Goal: Transaction & Acquisition: Purchase product/service

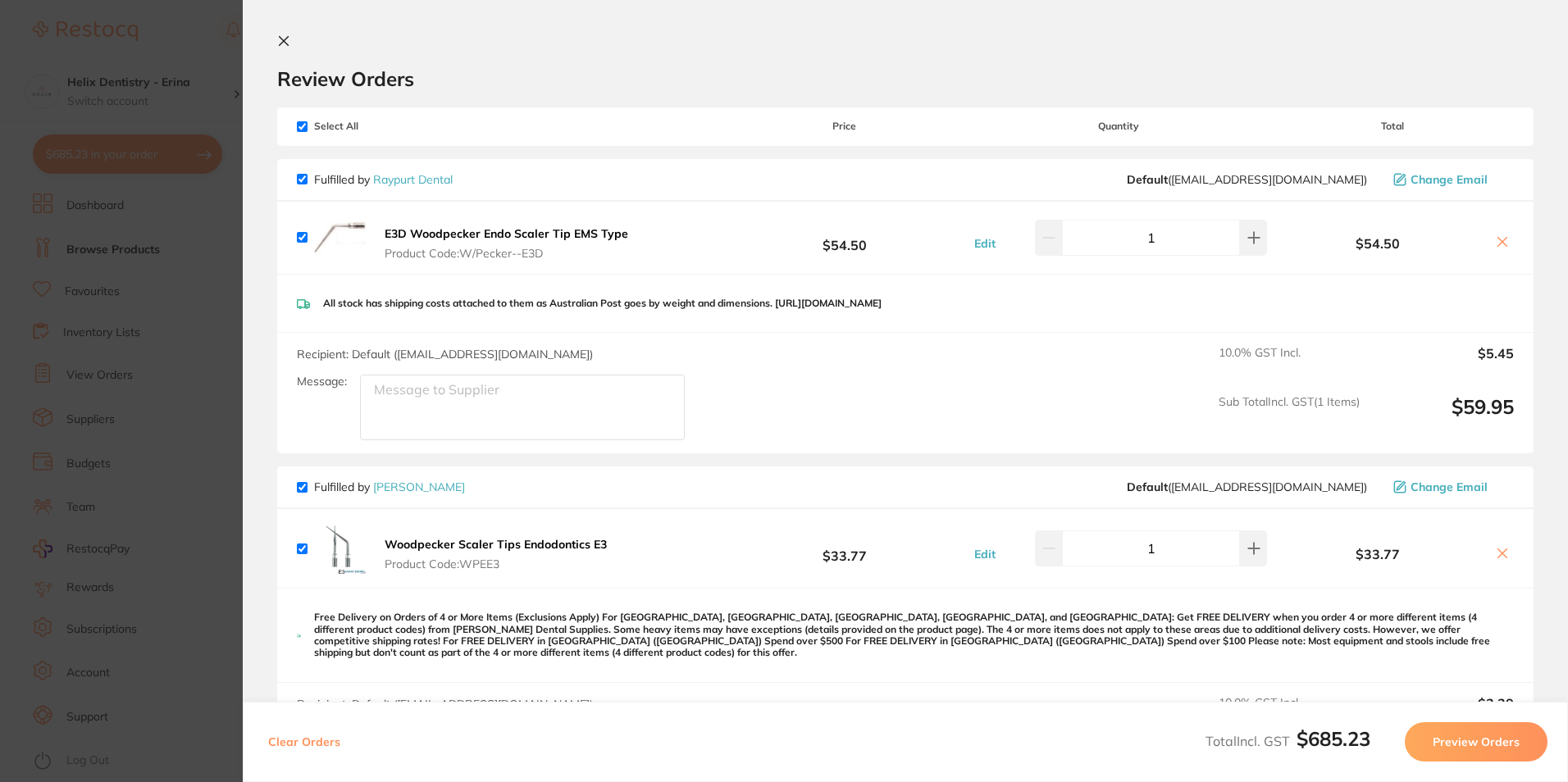
click at [302, 126] on input "checkbox" at bounding box center [302, 127] width 10 height 10
checkbox input "false"
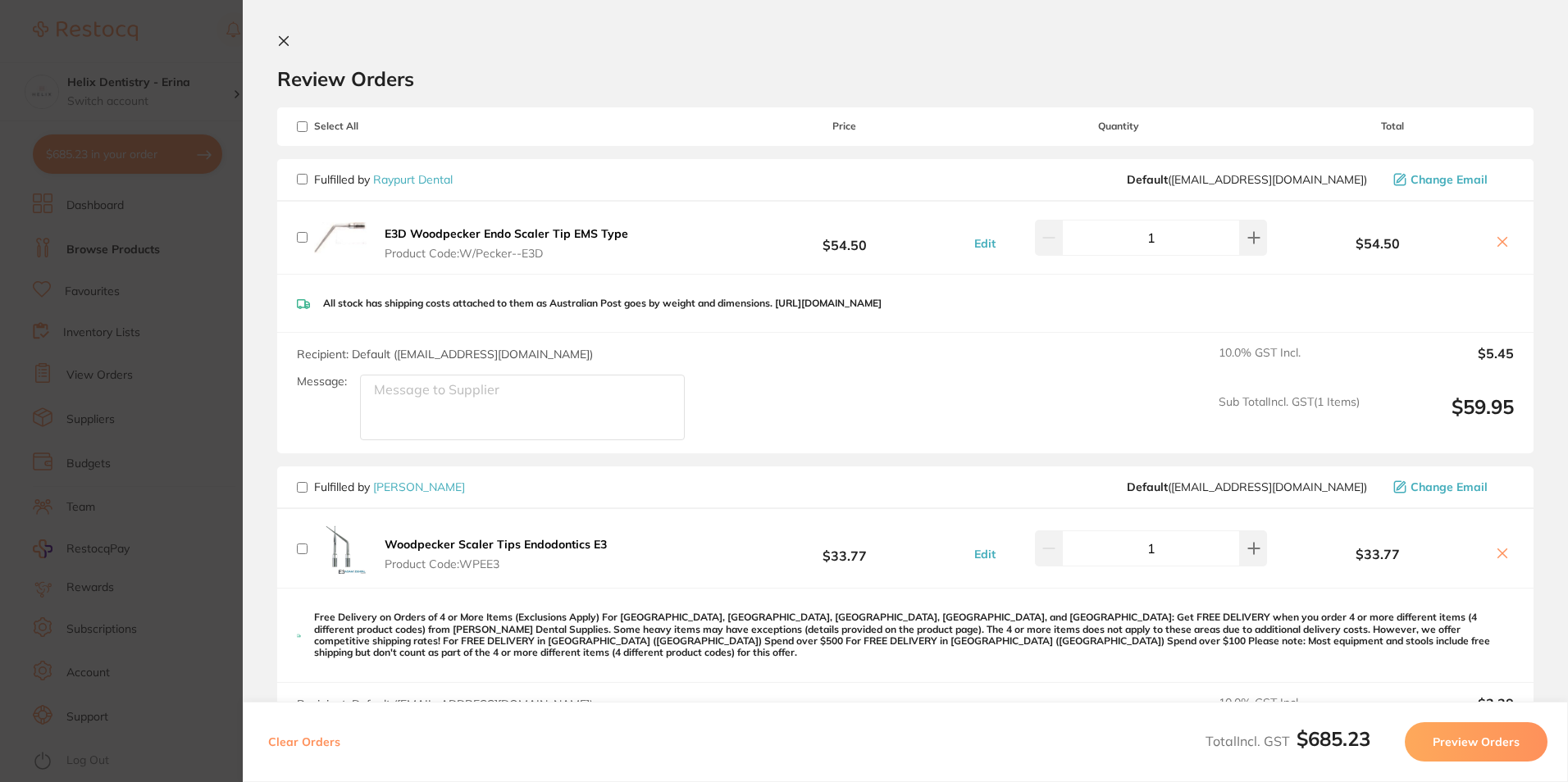
checkbox input "false"
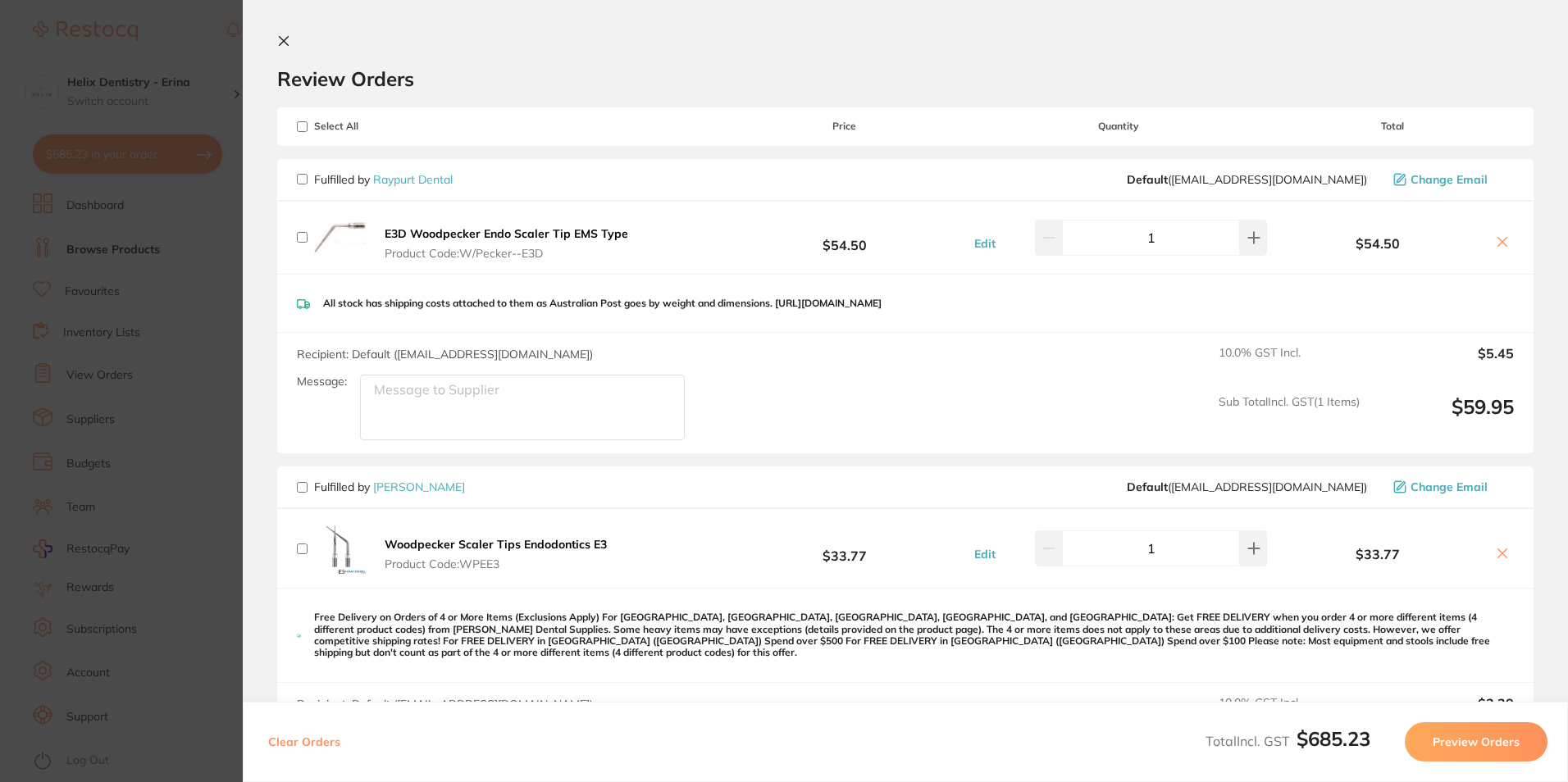
checkbox input "false"
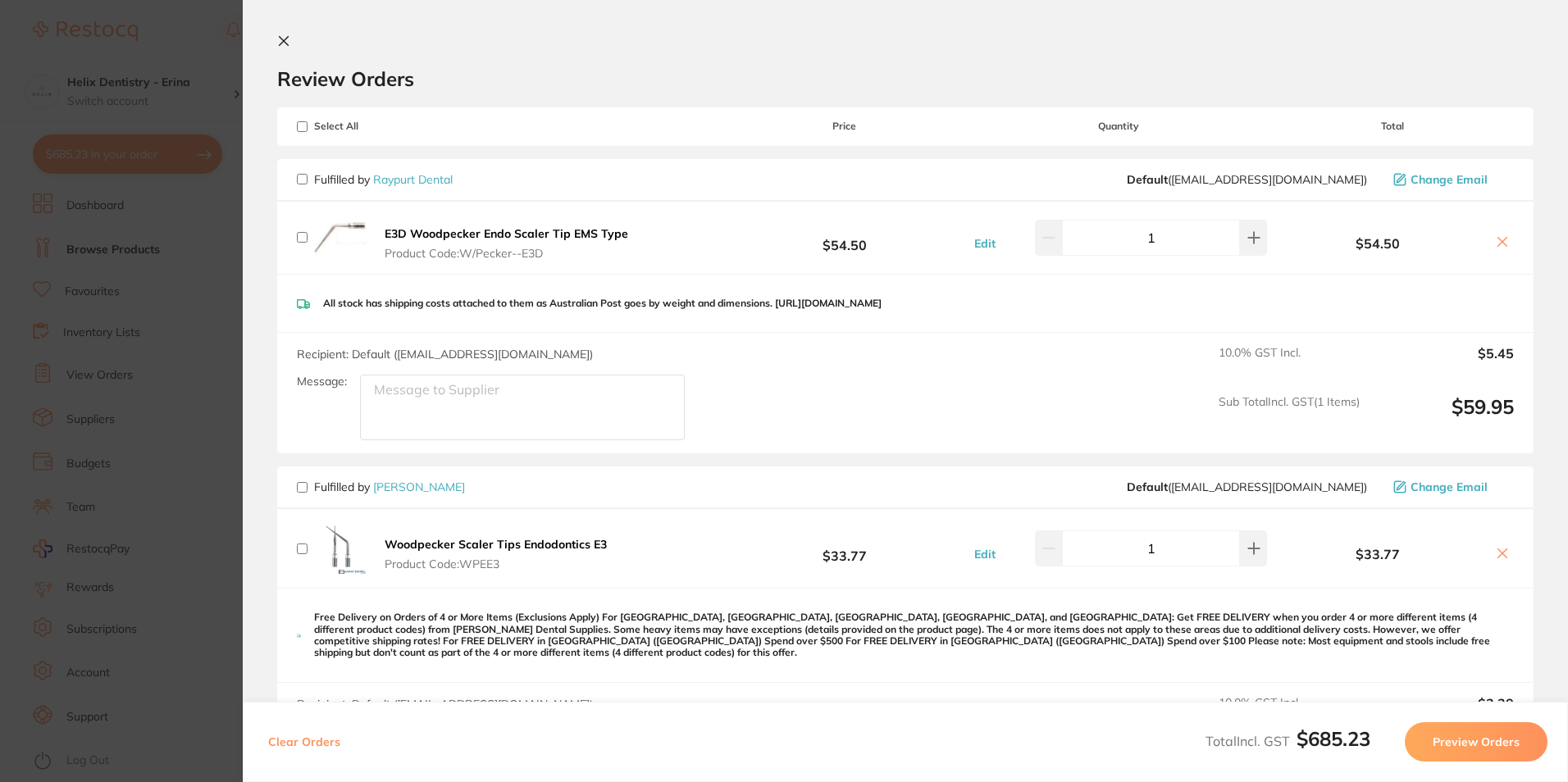
checkbox input "false"
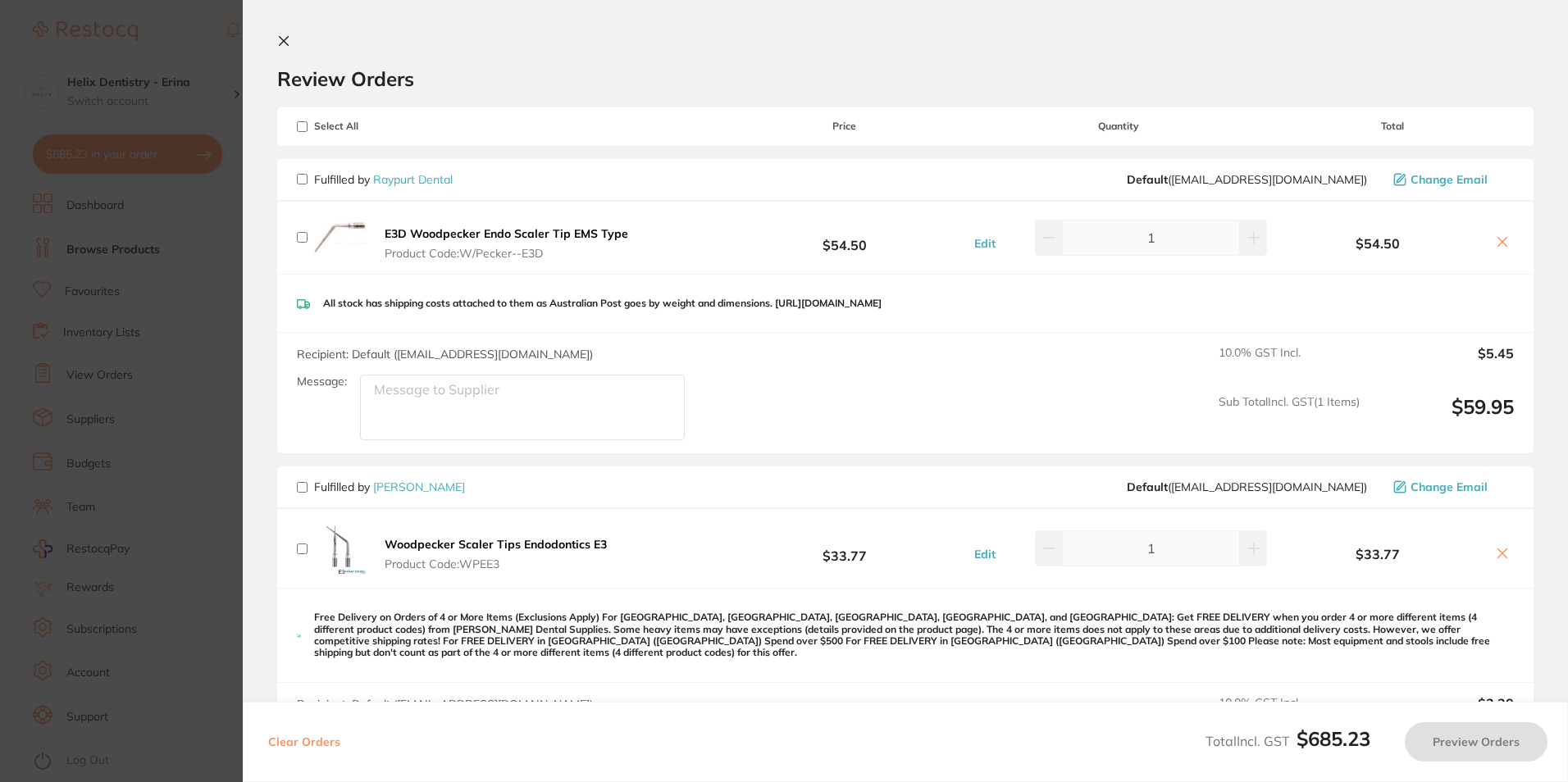
click at [302, 127] on input "checkbox" at bounding box center [302, 127] width 10 height 10
checkbox input "true"
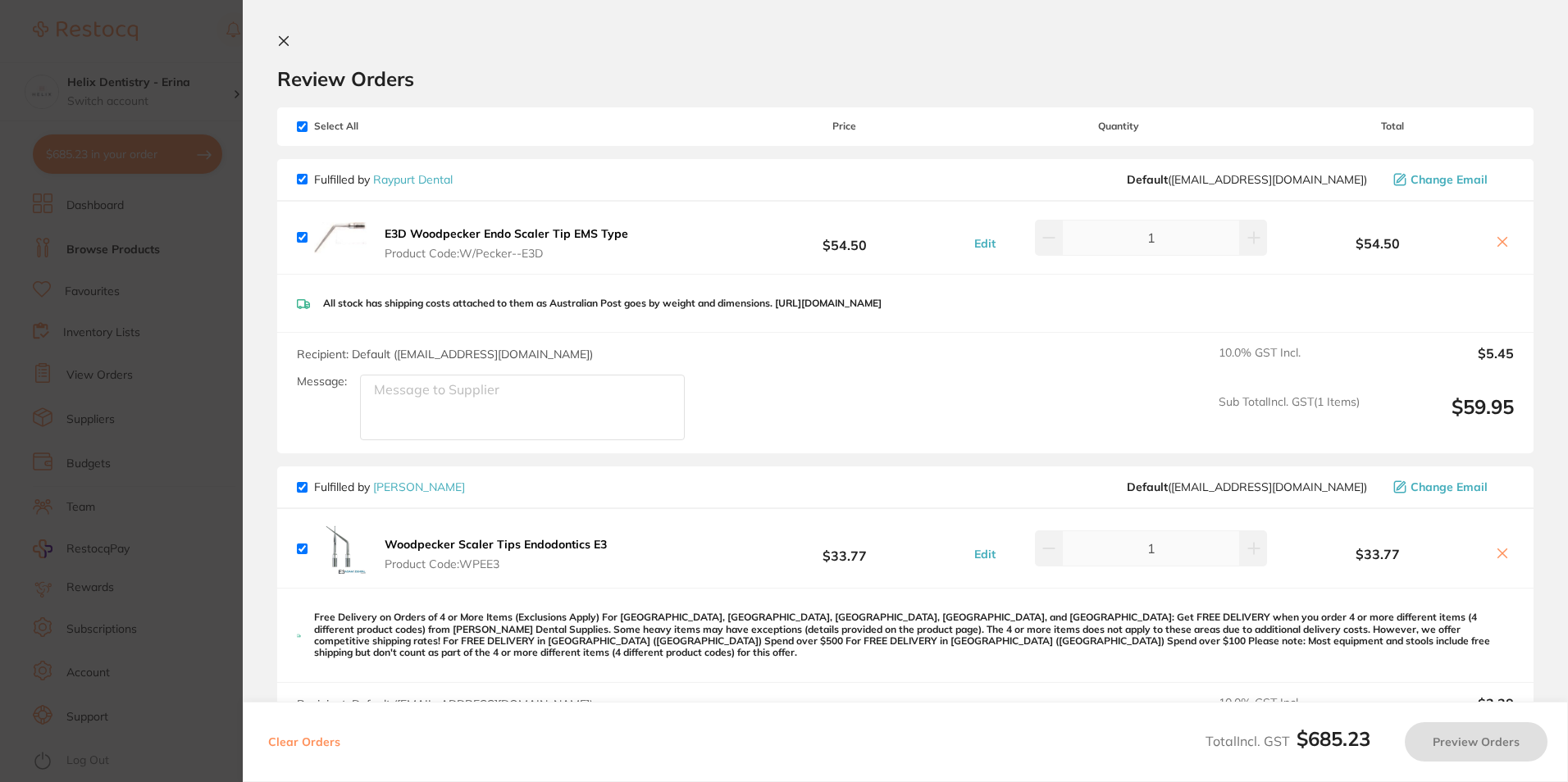
checkbox input "true"
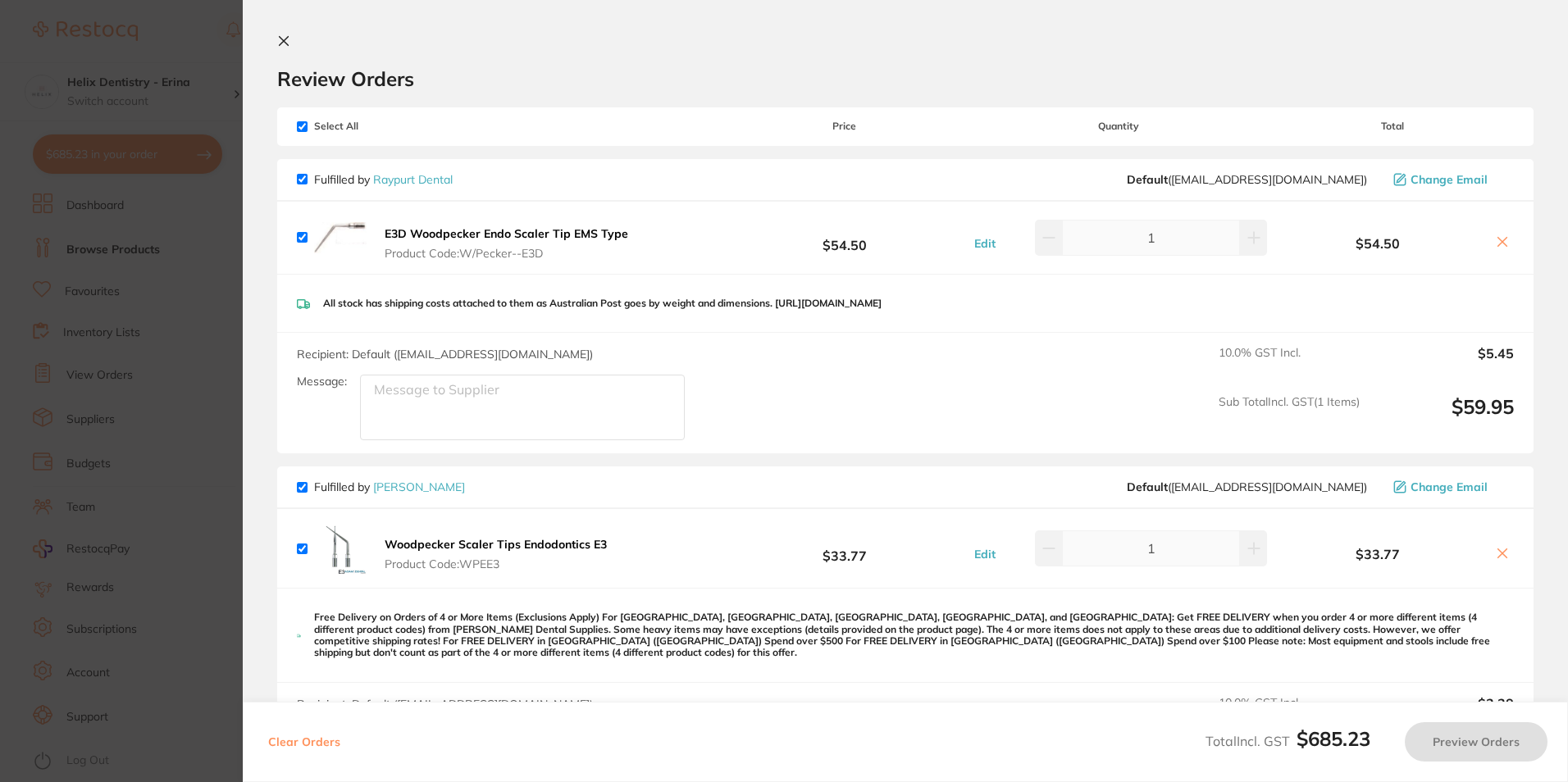
checkbox input "true"
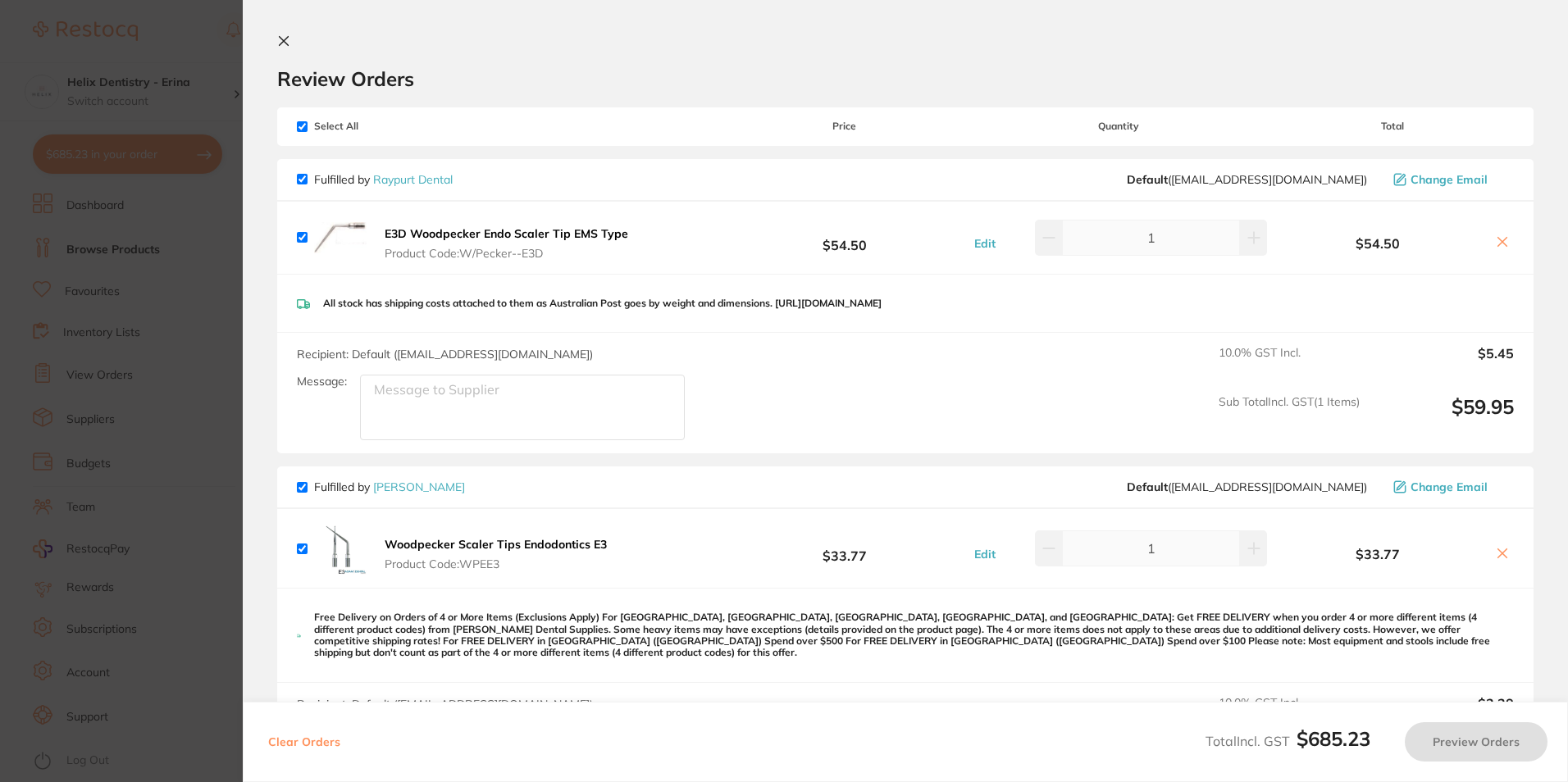
checkbox input "true"
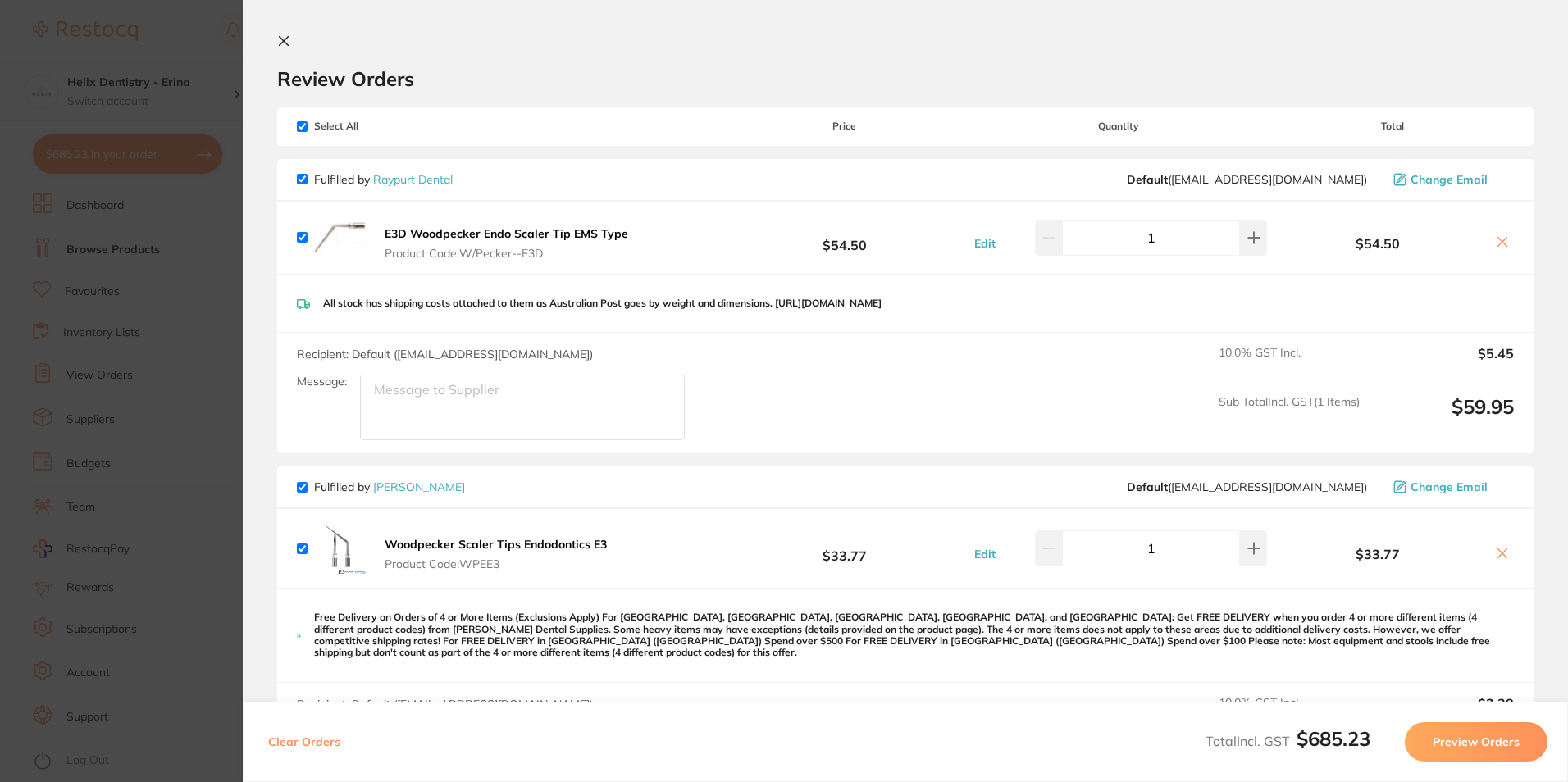
click at [303, 182] on input "checkbox" at bounding box center [302, 179] width 10 height 10
checkbox input "false"
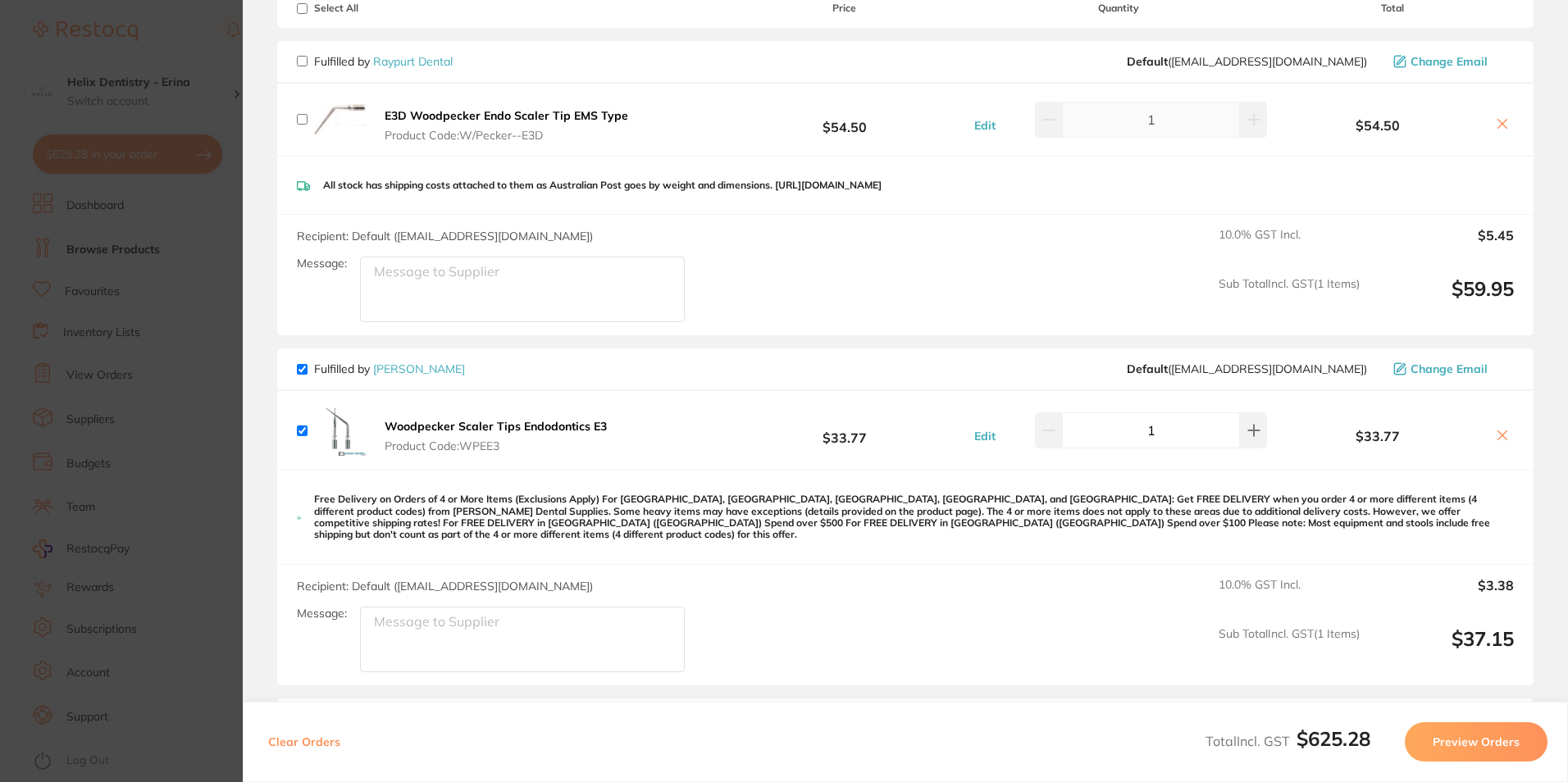
scroll to position [246, 0]
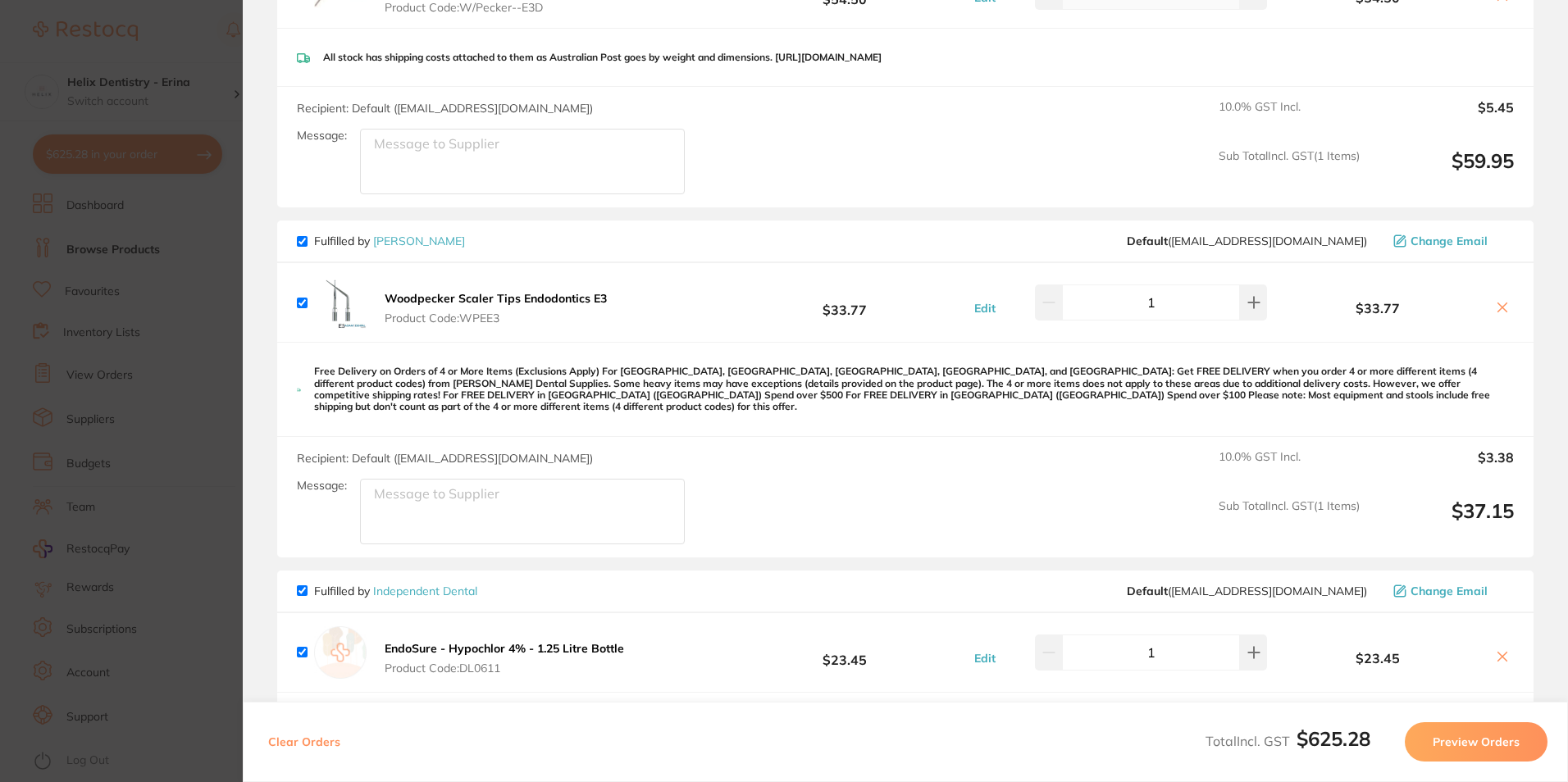
click at [304, 239] on input "checkbox" at bounding box center [302, 241] width 10 height 10
checkbox input "false"
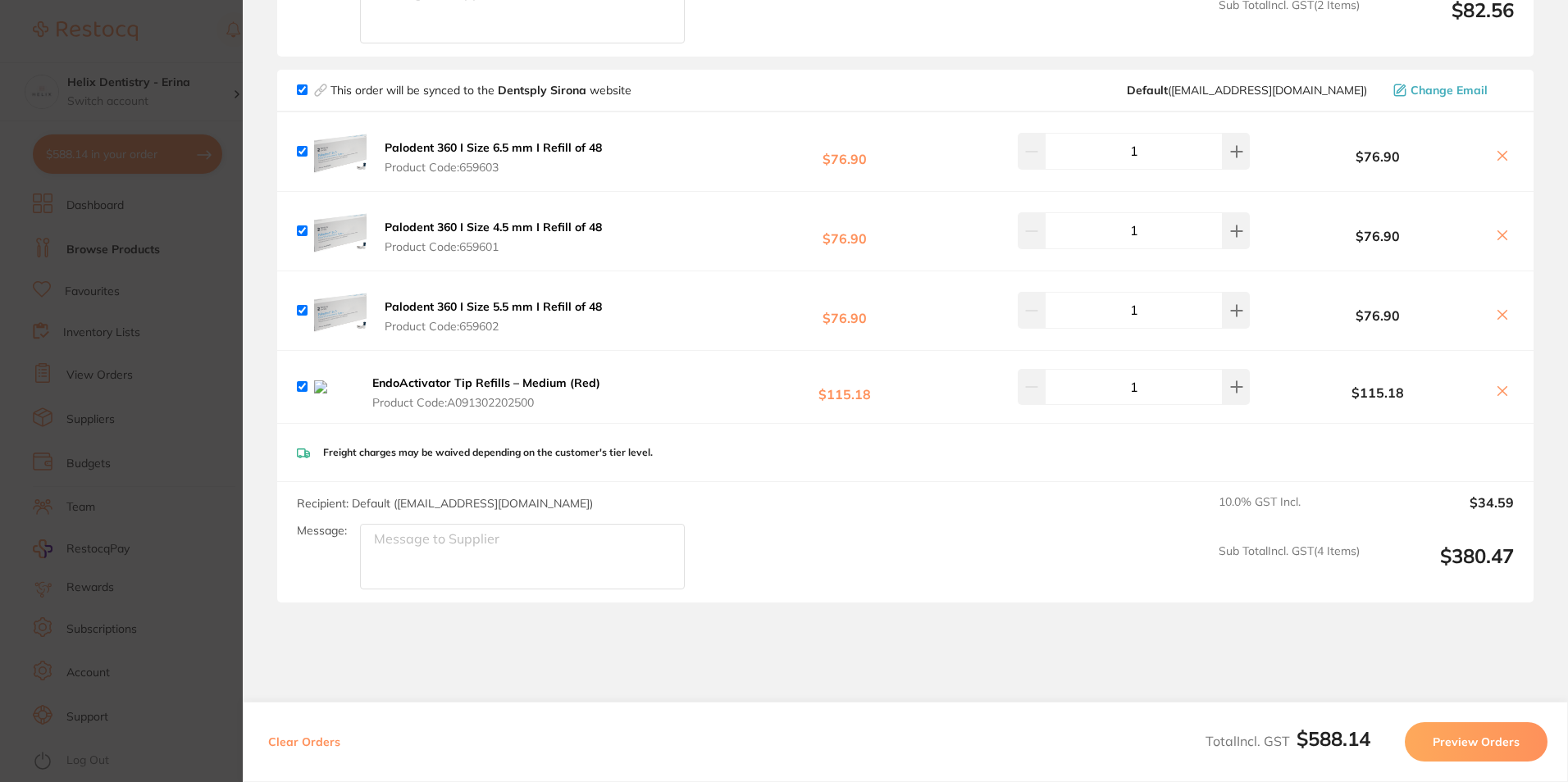
scroll to position [1858, 0]
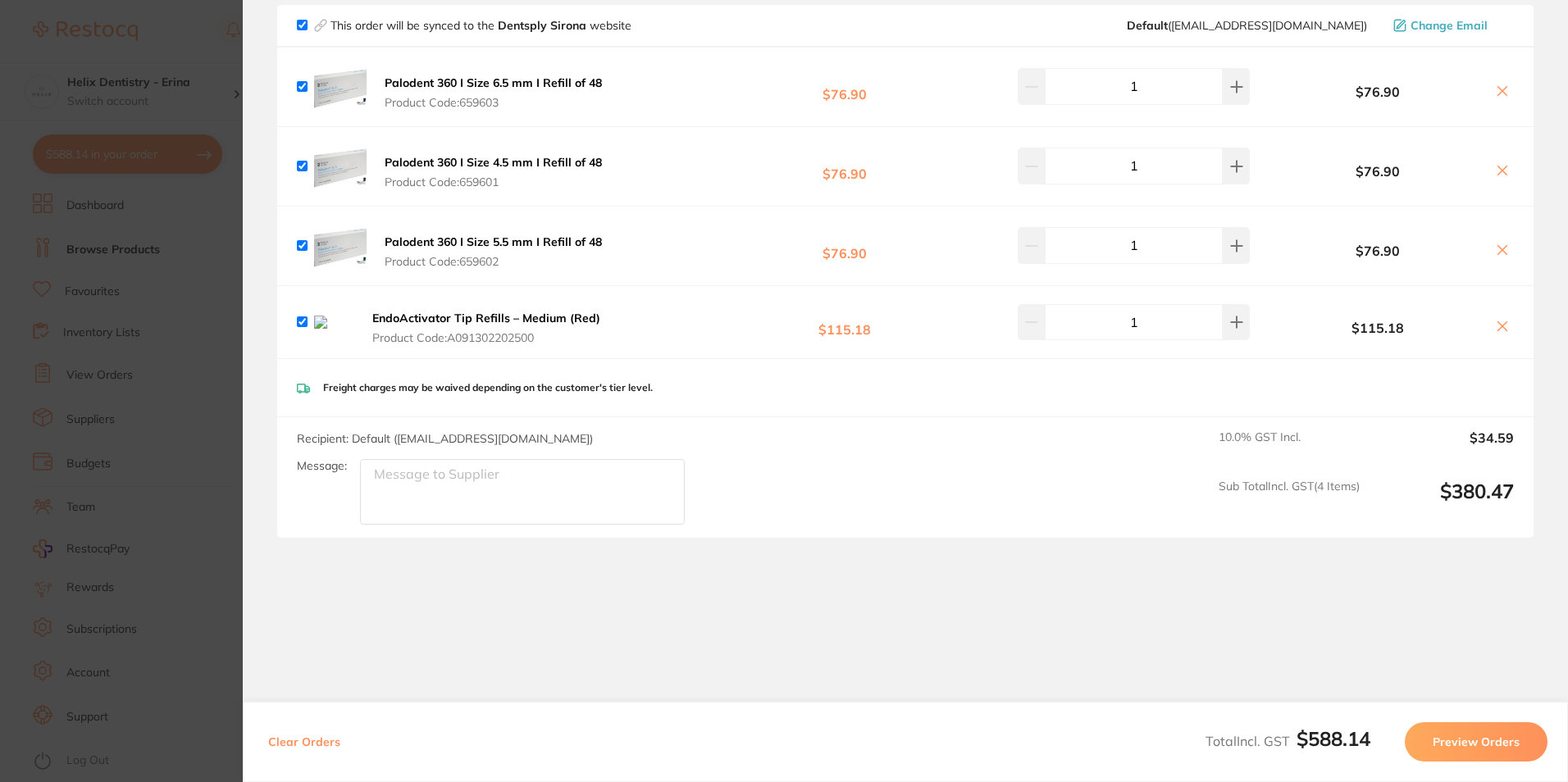
click at [1513, 738] on button "Preview Orders" at bounding box center [1477, 742] width 143 height 40
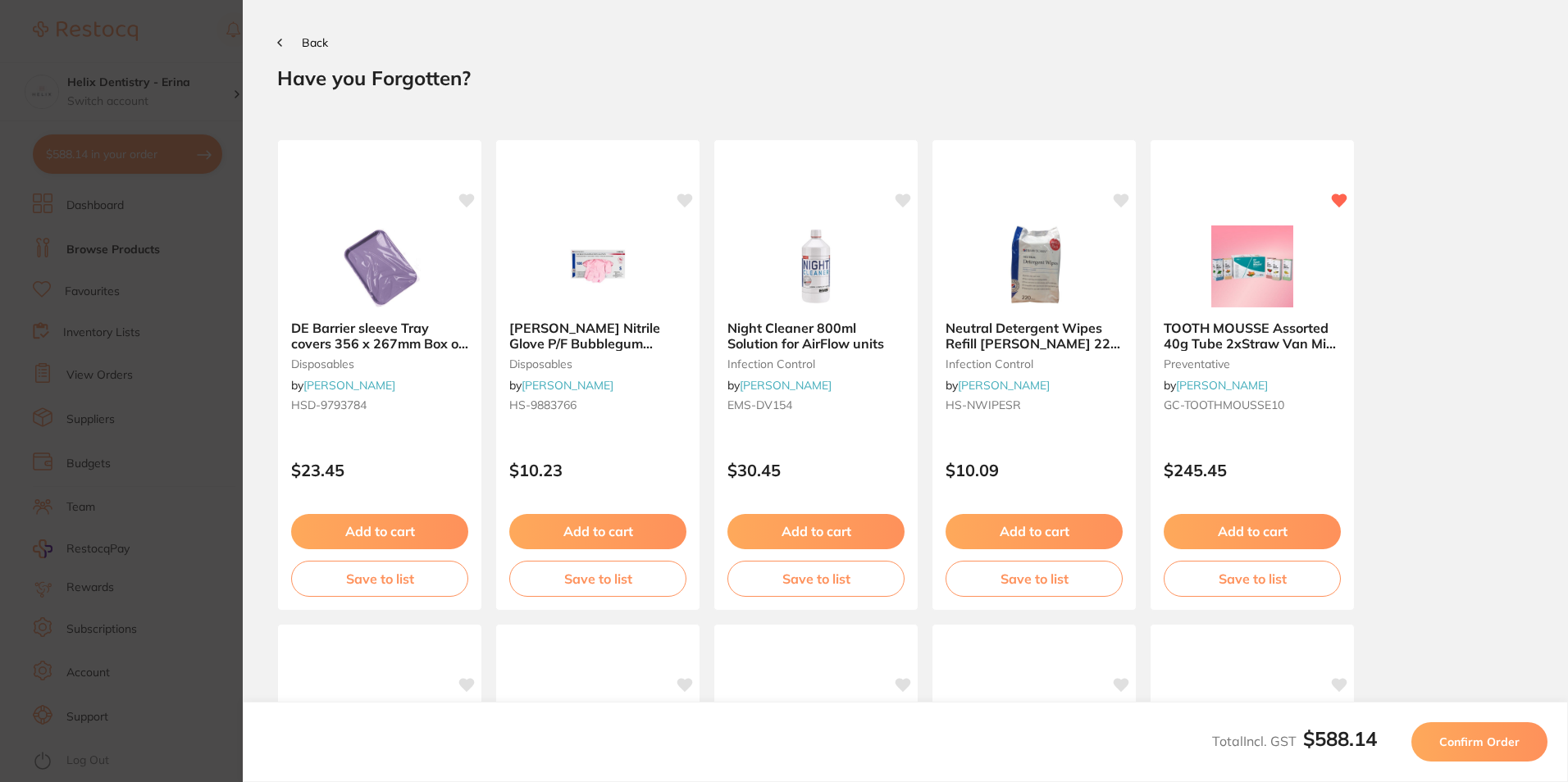
scroll to position [0, 0]
click at [1513, 738] on span "Confirm Order" at bounding box center [1479, 742] width 80 height 15
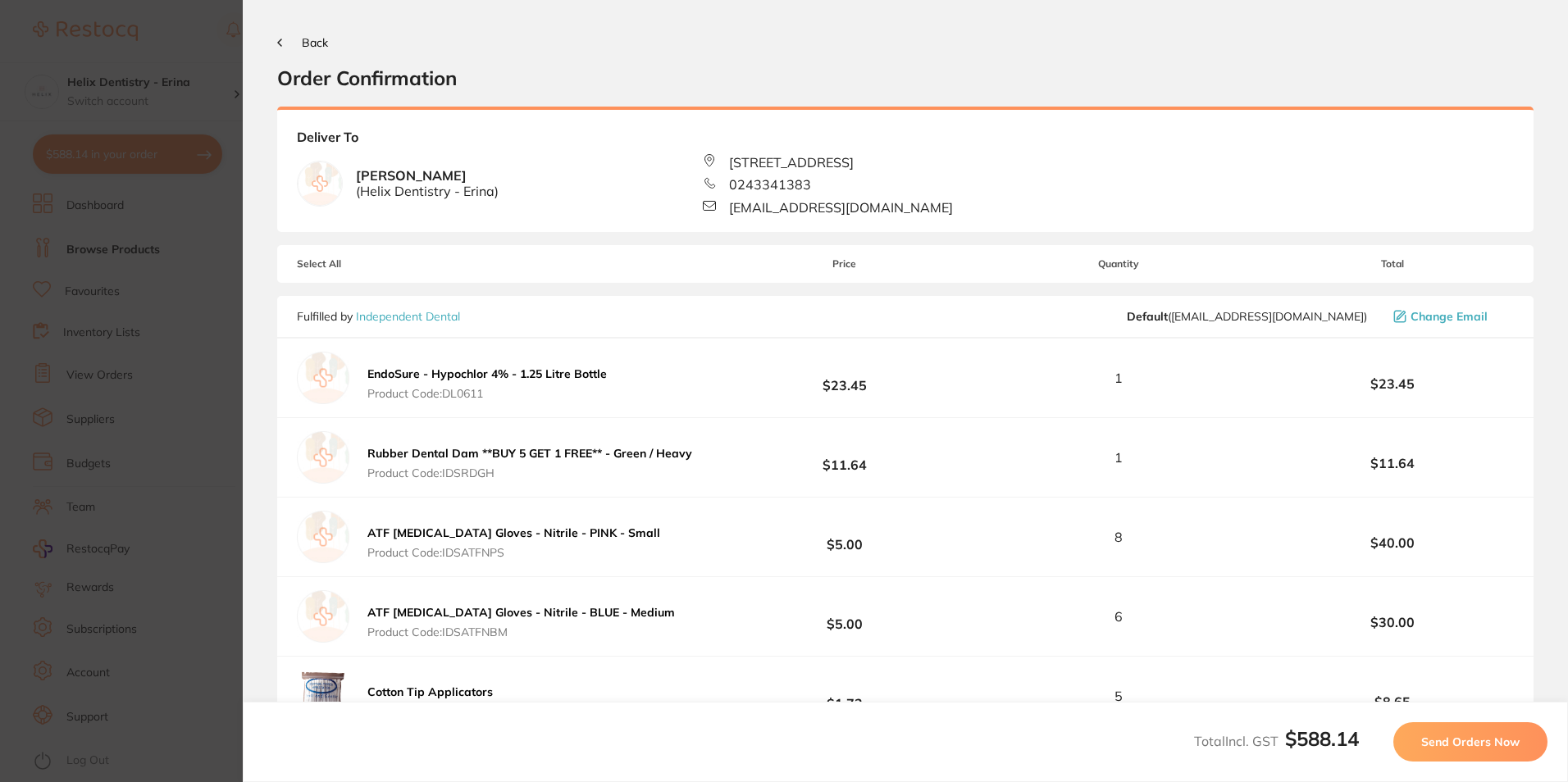
click at [1513, 738] on span "Send Orders Now" at bounding box center [1471, 742] width 98 height 15
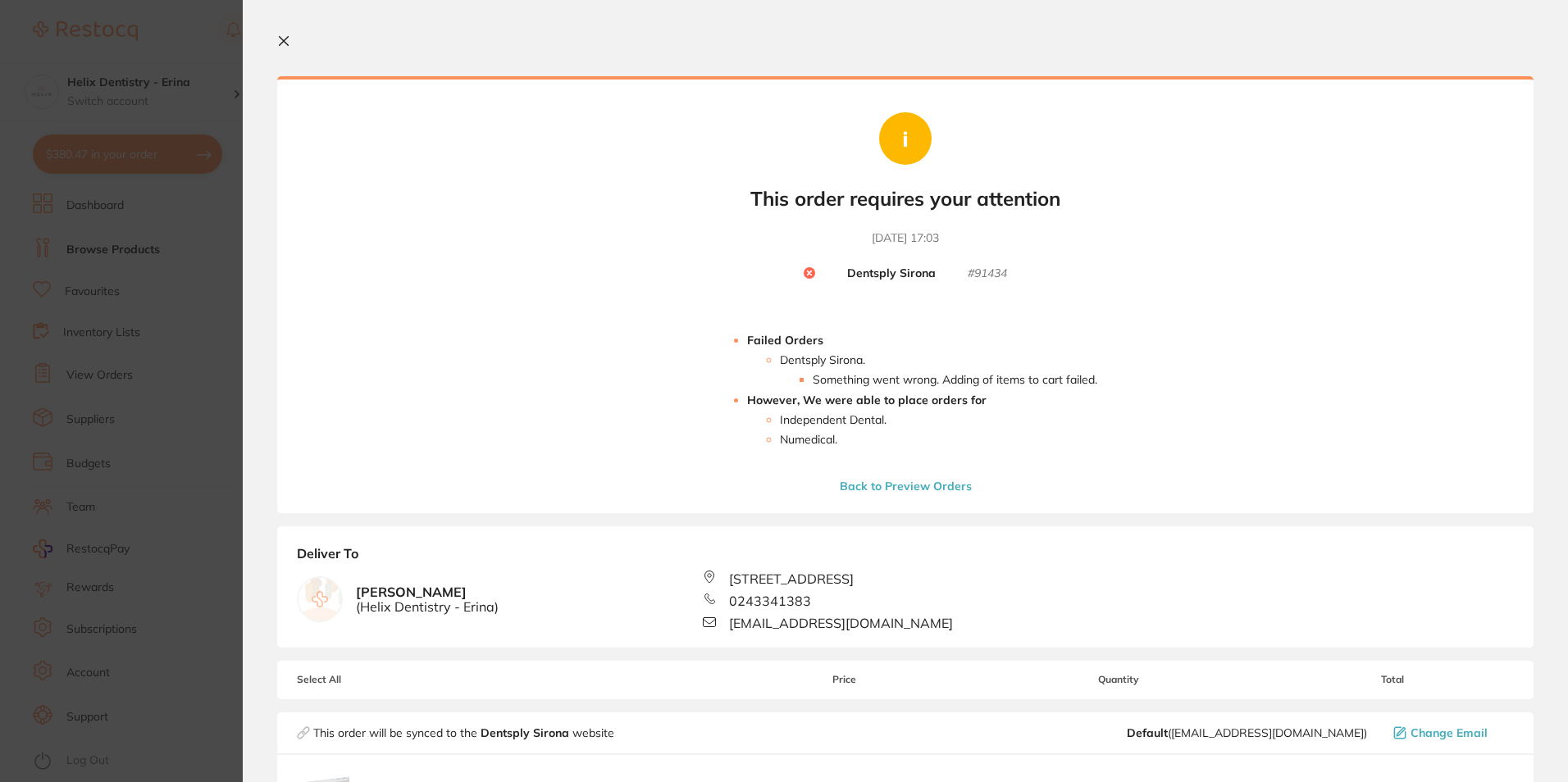
click at [289, 41] on icon at bounding box center [283, 40] width 13 height 13
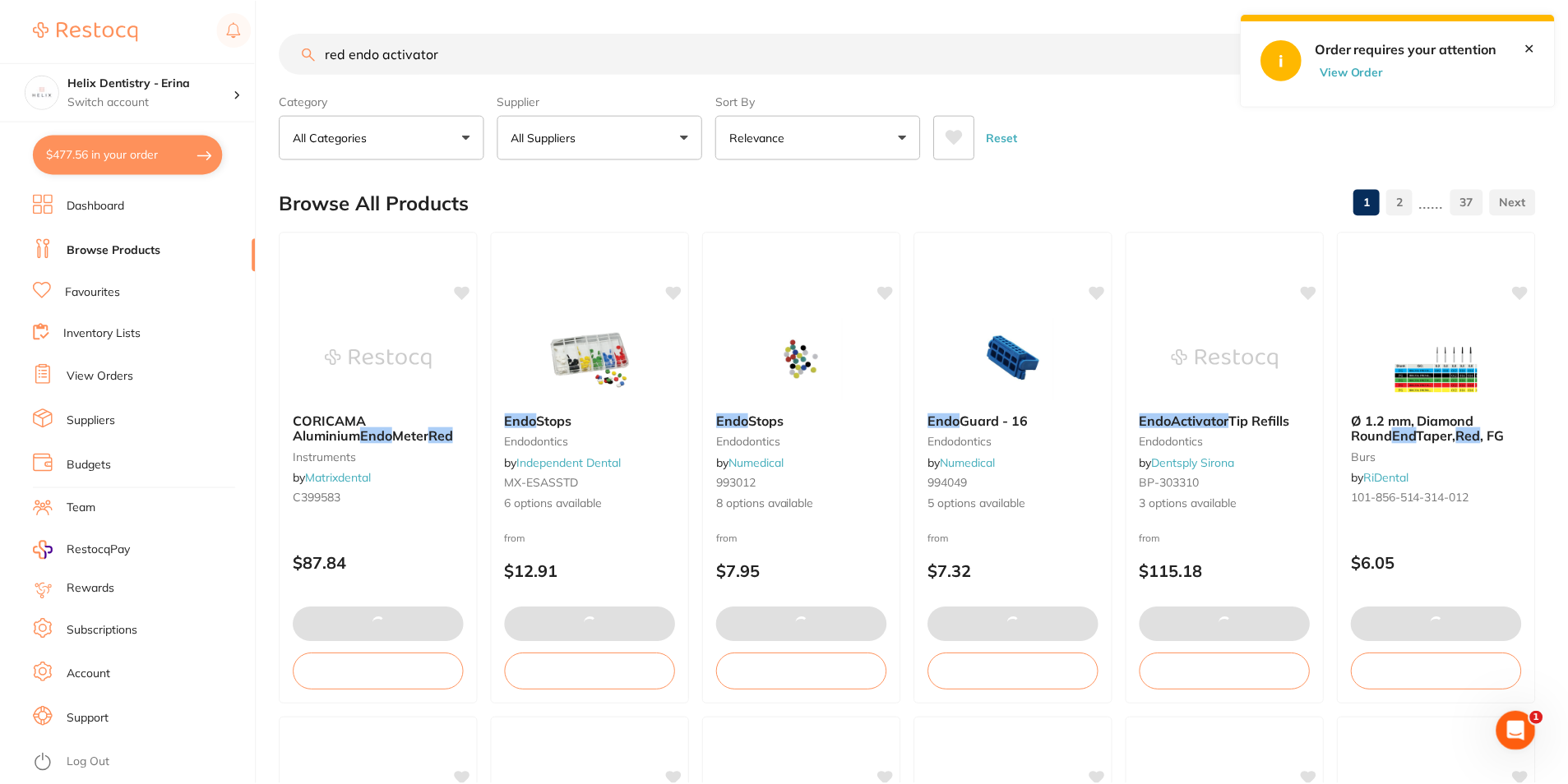
scroll to position [18, 0]
